Goal: Use online tool/utility

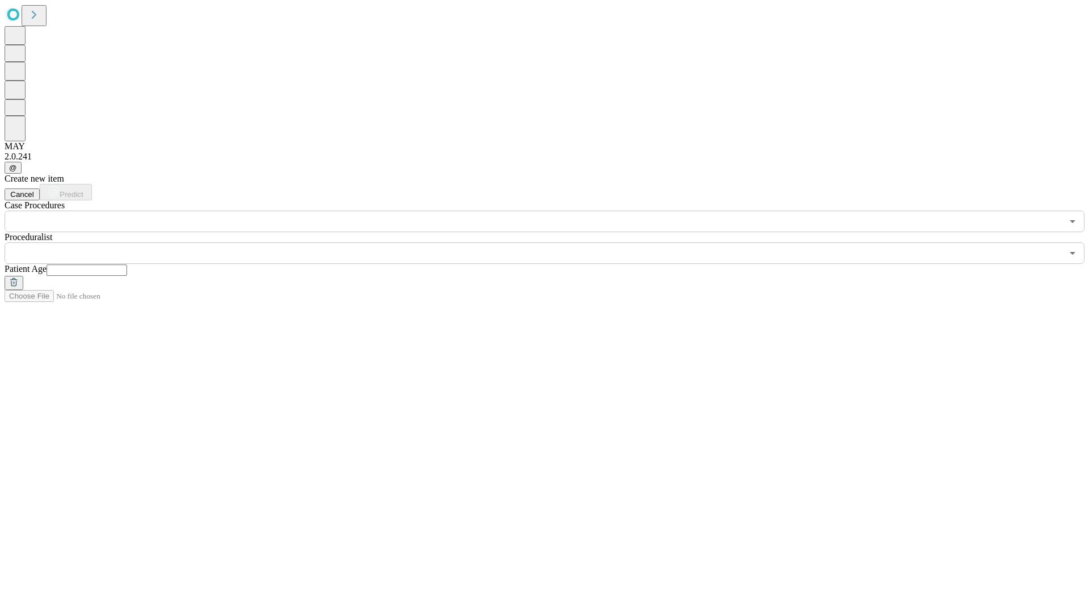
click at [127, 264] on input "text" at bounding box center [87, 269] width 81 height 11
type input "**"
click at [553, 242] on input "text" at bounding box center [534, 253] width 1058 height 22
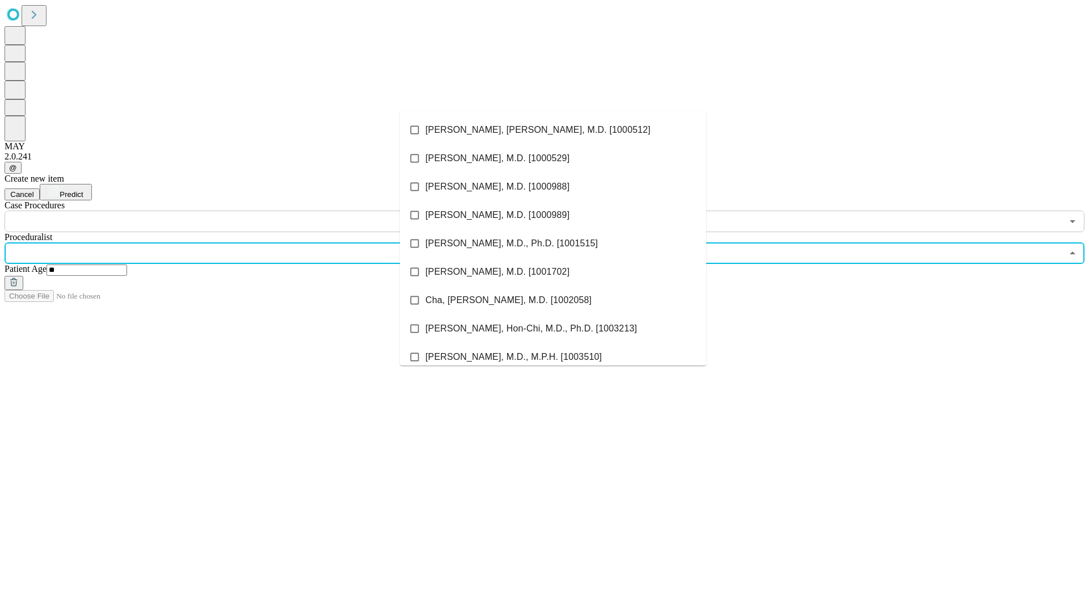
click at [553, 130] on li "[PERSON_NAME], [PERSON_NAME], M.D. [1000512]" at bounding box center [553, 130] width 306 height 28
click at [238, 210] on input "text" at bounding box center [534, 221] width 1058 height 22
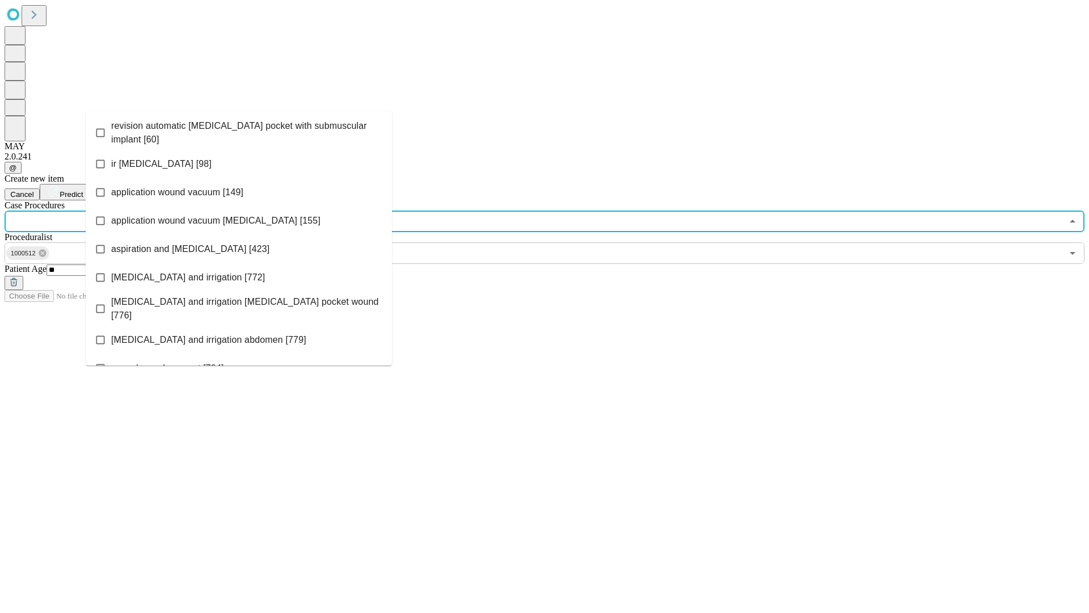
click at [239, 130] on span "revision automatic [MEDICAL_DATA] pocket with submuscular implant [60]" at bounding box center [247, 132] width 272 height 27
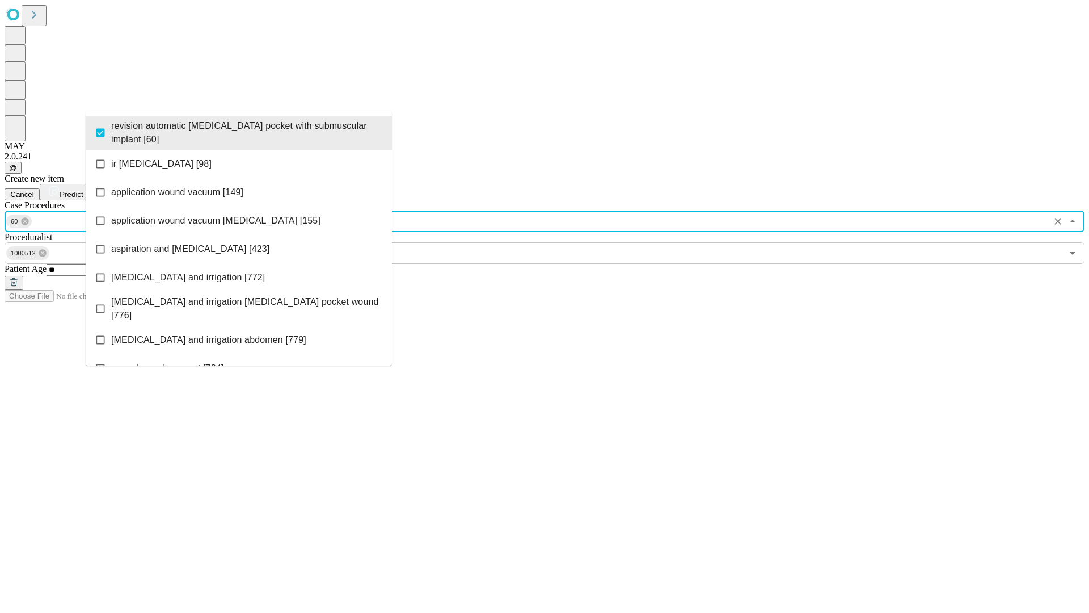
click at [83, 190] on span "Predict" at bounding box center [71, 194] width 23 height 9
